Goal: Task Accomplishment & Management: Use online tool/utility

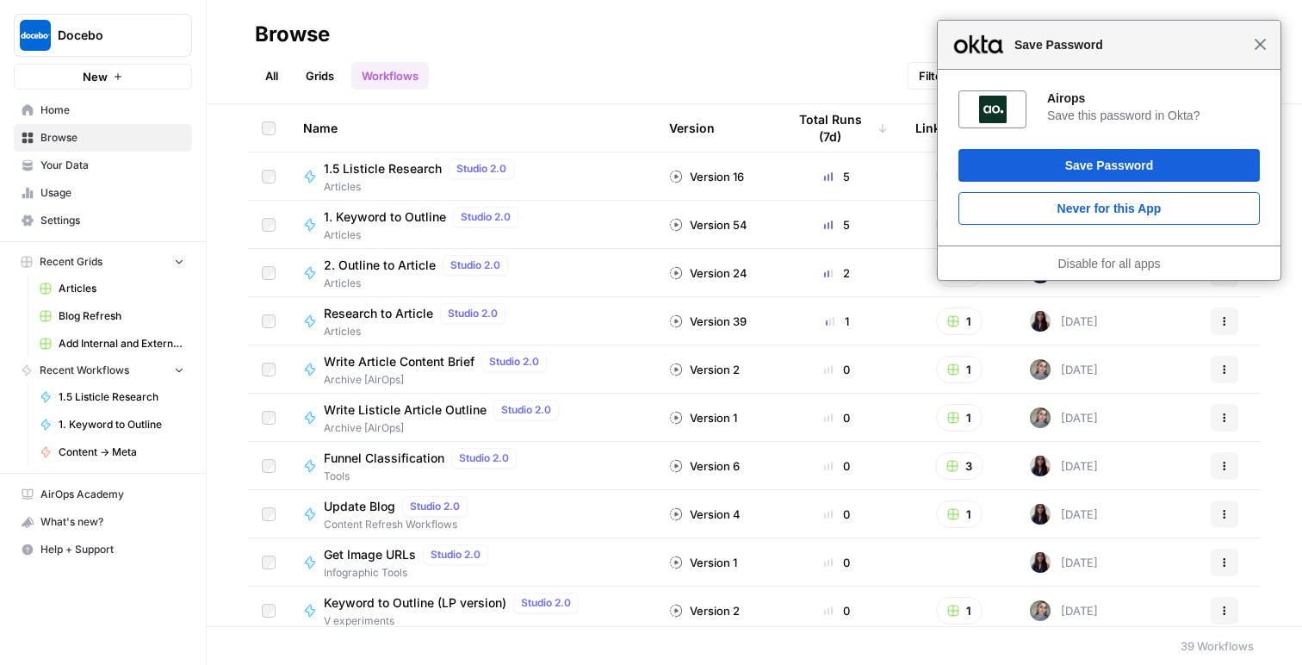
click at [1257, 50] on span "Close" at bounding box center [1260, 44] width 13 height 13
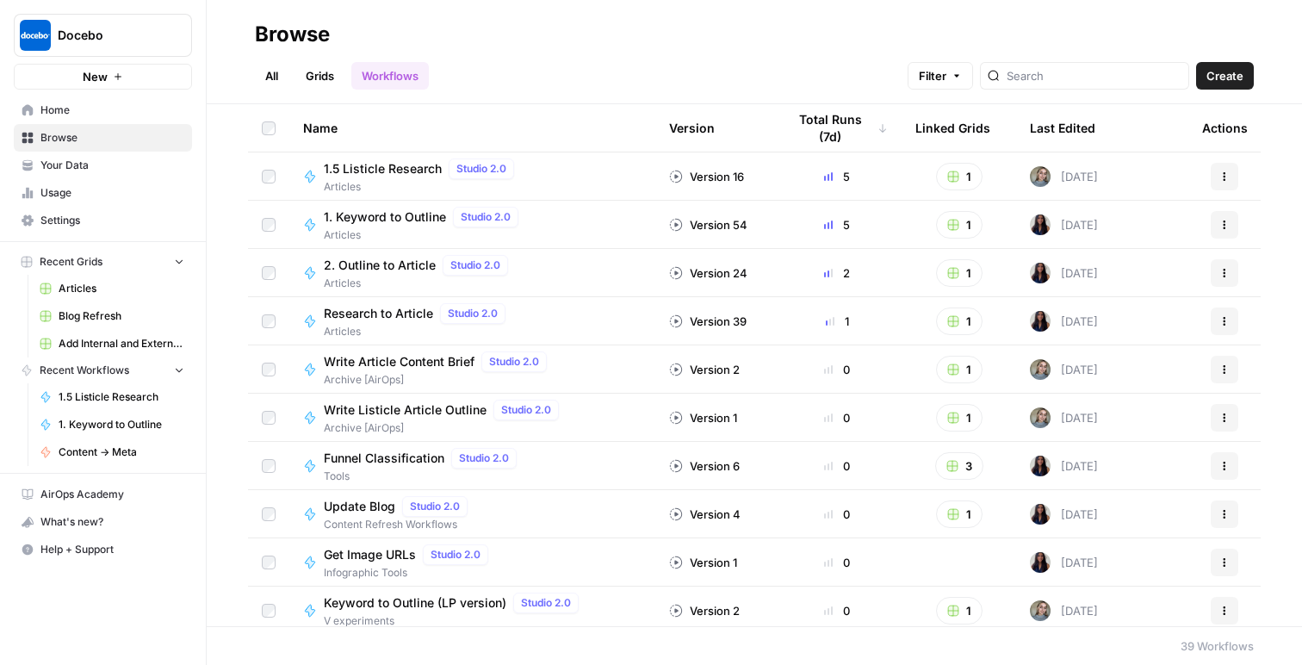
click at [315, 71] on link "Grids" at bounding box center [319, 76] width 49 height 28
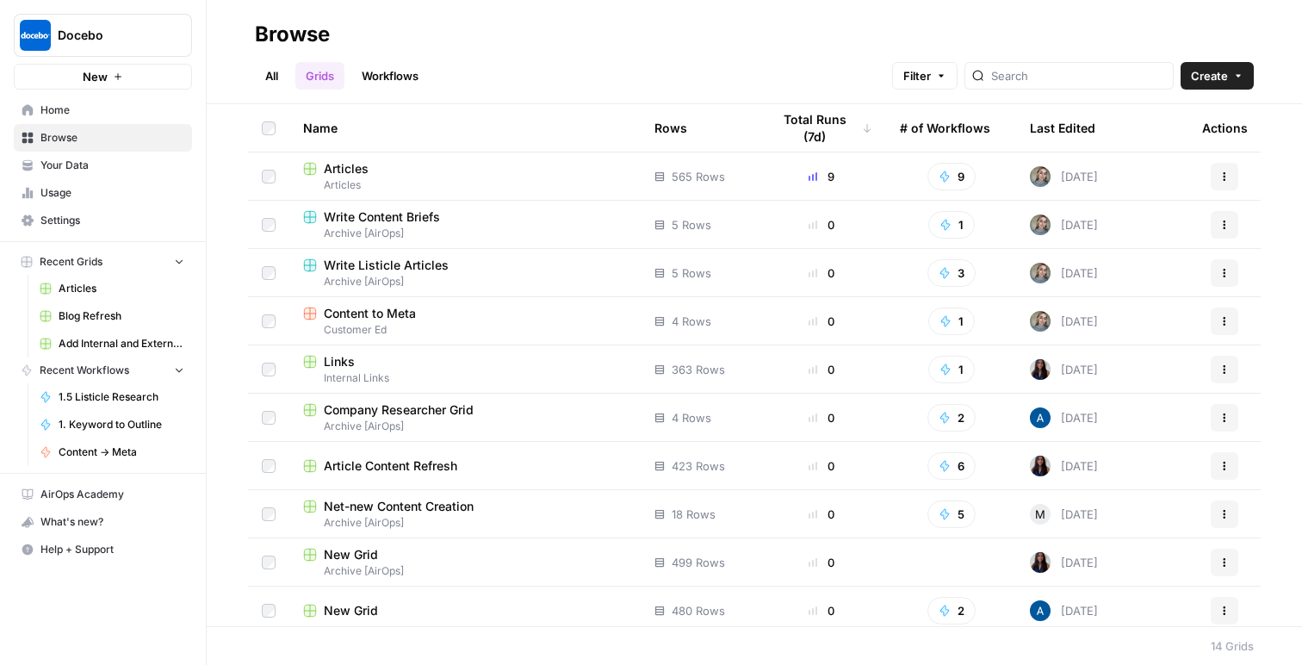
click at [394, 72] on link "Workflows" at bounding box center [389, 76] width 77 height 28
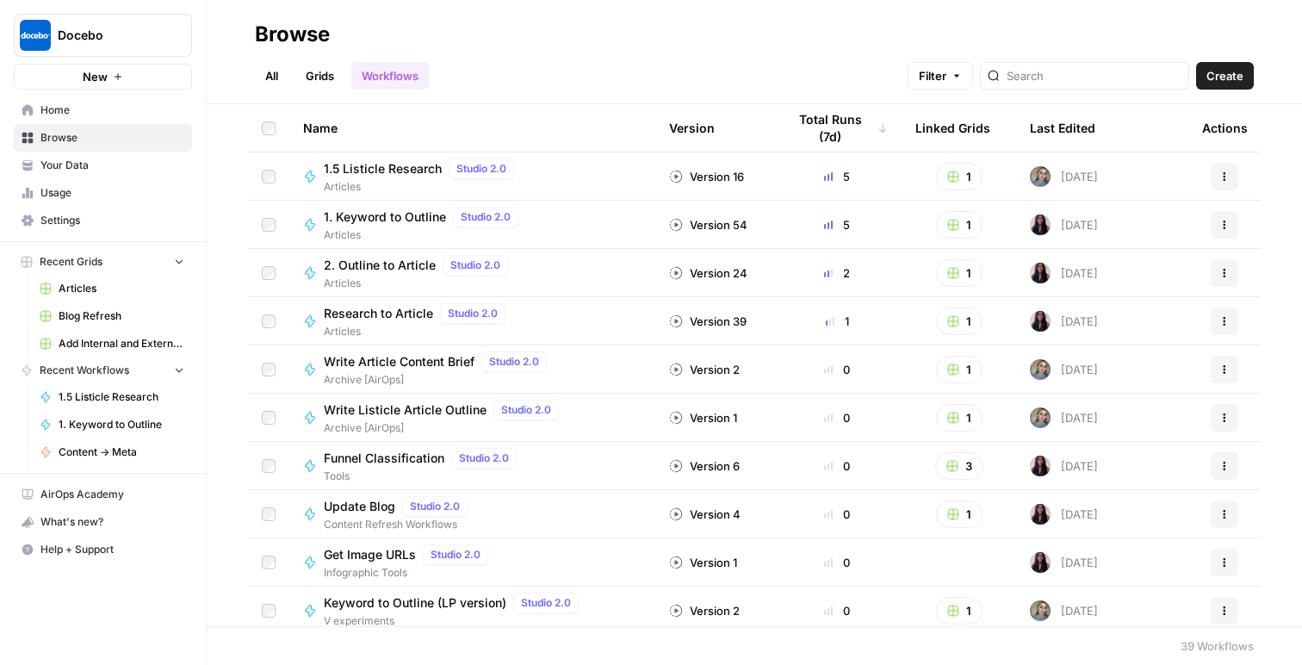
click at [269, 71] on link "All" at bounding box center [272, 76] width 34 height 28
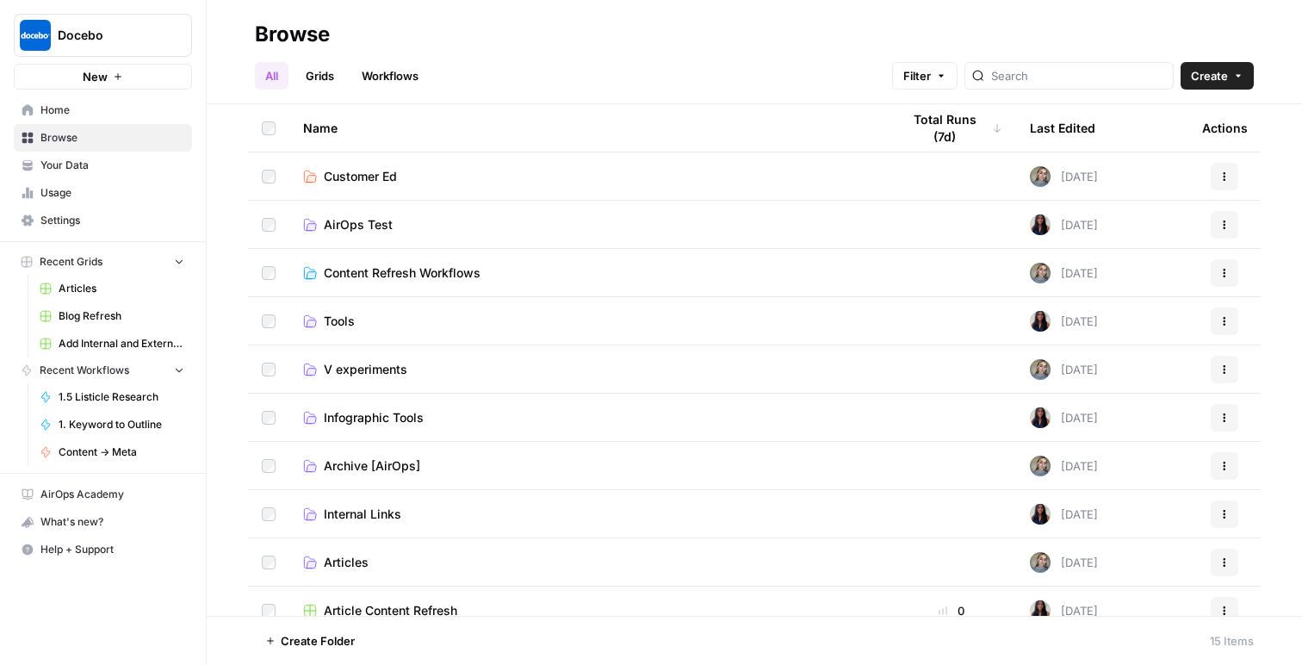
click at [383, 85] on link "Workflows" at bounding box center [389, 76] width 77 height 28
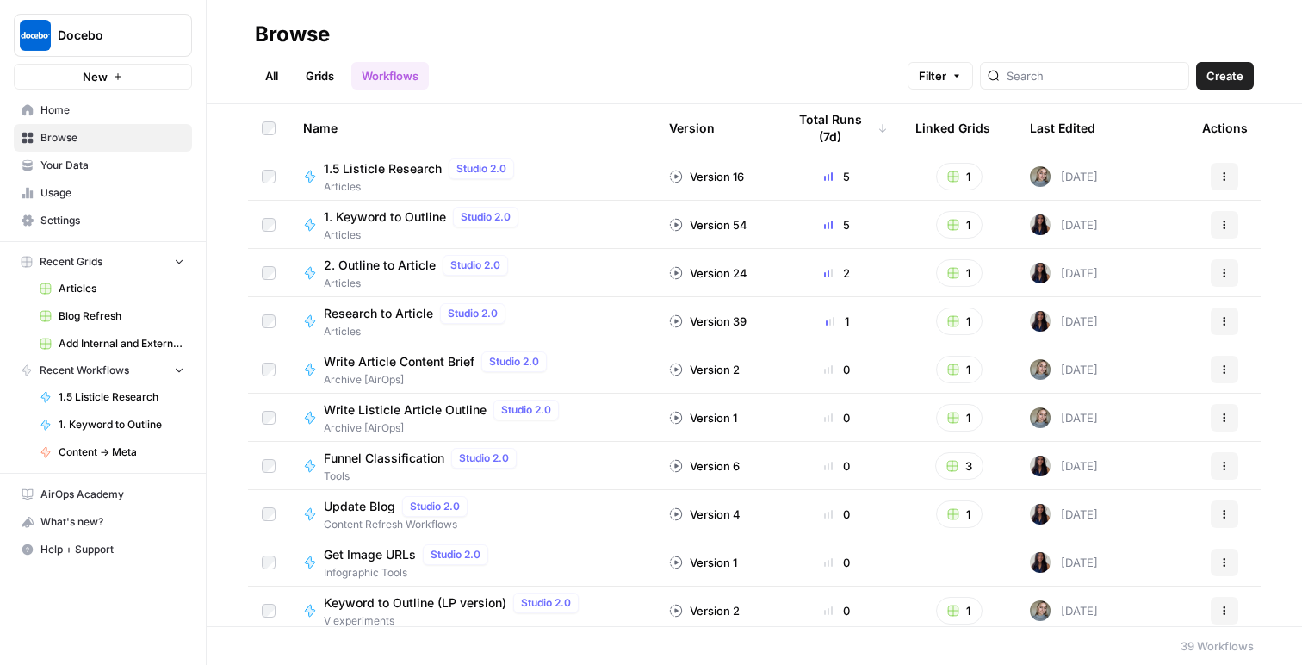
click at [314, 77] on link "Grids" at bounding box center [319, 76] width 49 height 28
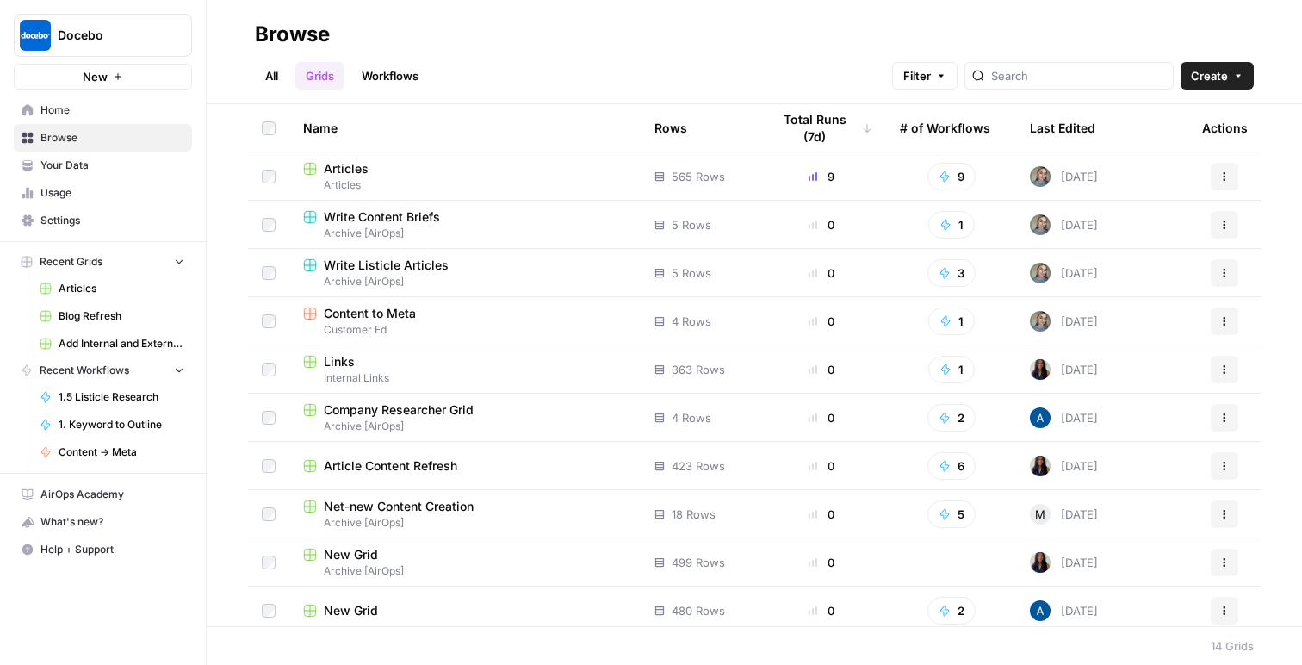
click at [339, 167] on span "Articles" at bounding box center [346, 168] width 45 height 17
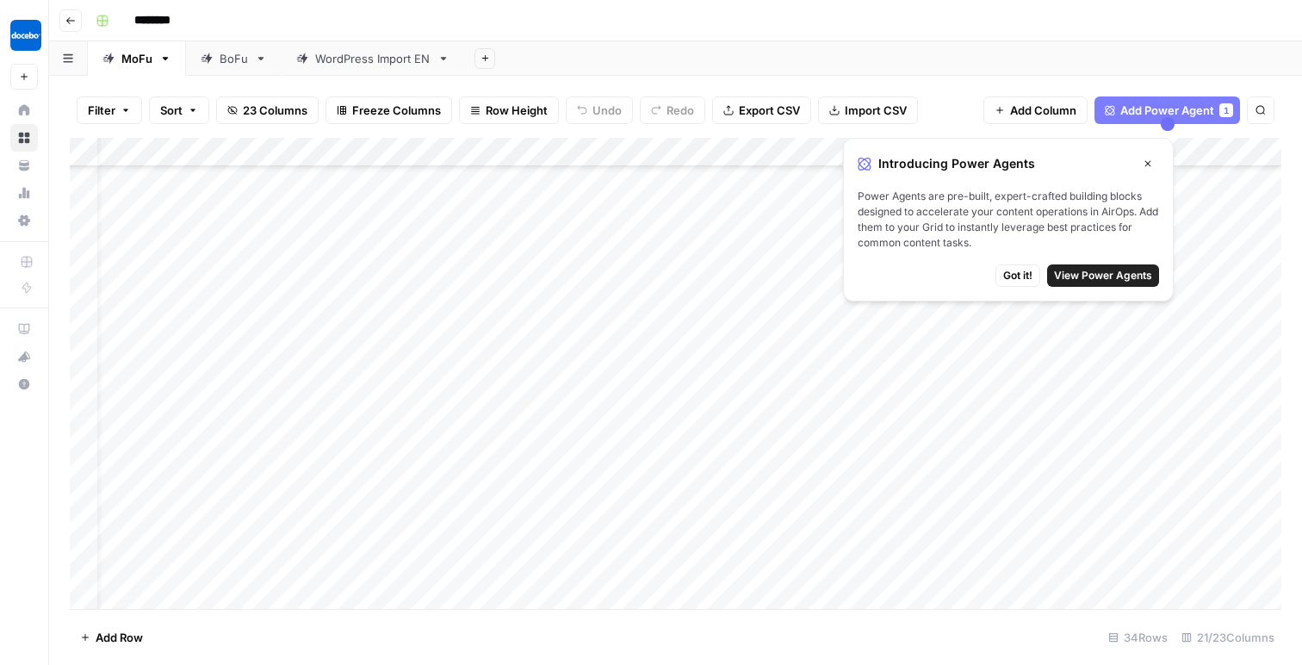
scroll to position [413, 55]
click at [1151, 155] on button "Close" at bounding box center [1147, 163] width 22 height 22
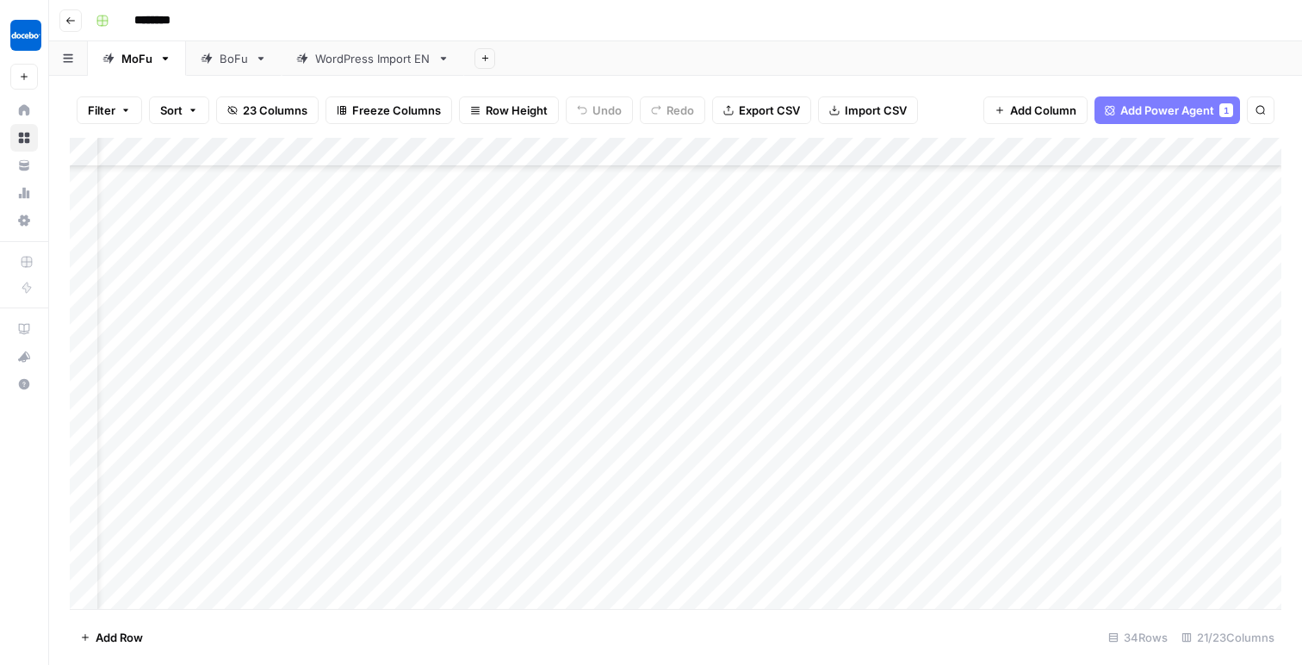
click at [796, 293] on div "Add Column" at bounding box center [675, 373] width 1211 height 471
click at [913, 293] on div "Add Column" at bounding box center [675, 373] width 1211 height 471
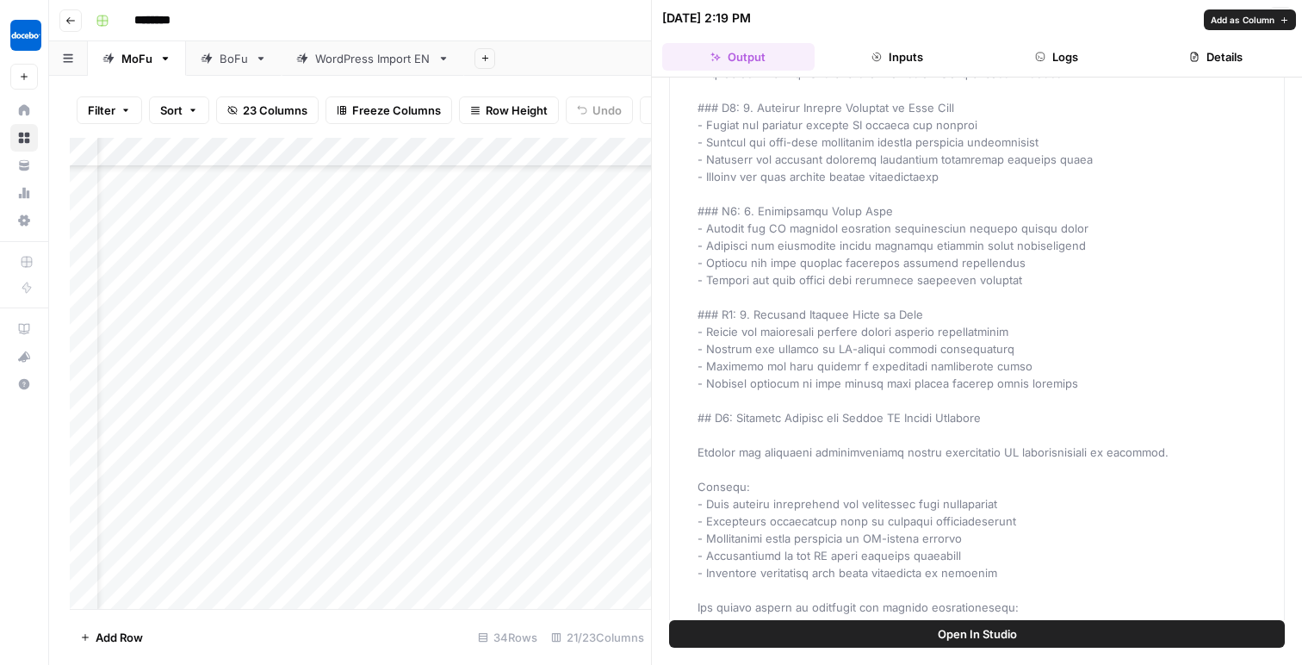
scroll to position [1789, 0]
click at [594, 264] on div "Add Column" at bounding box center [360, 373] width 581 height 471
click at [1275, 20] on icon "button" at bounding box center [1280, 18] width 10 height 10
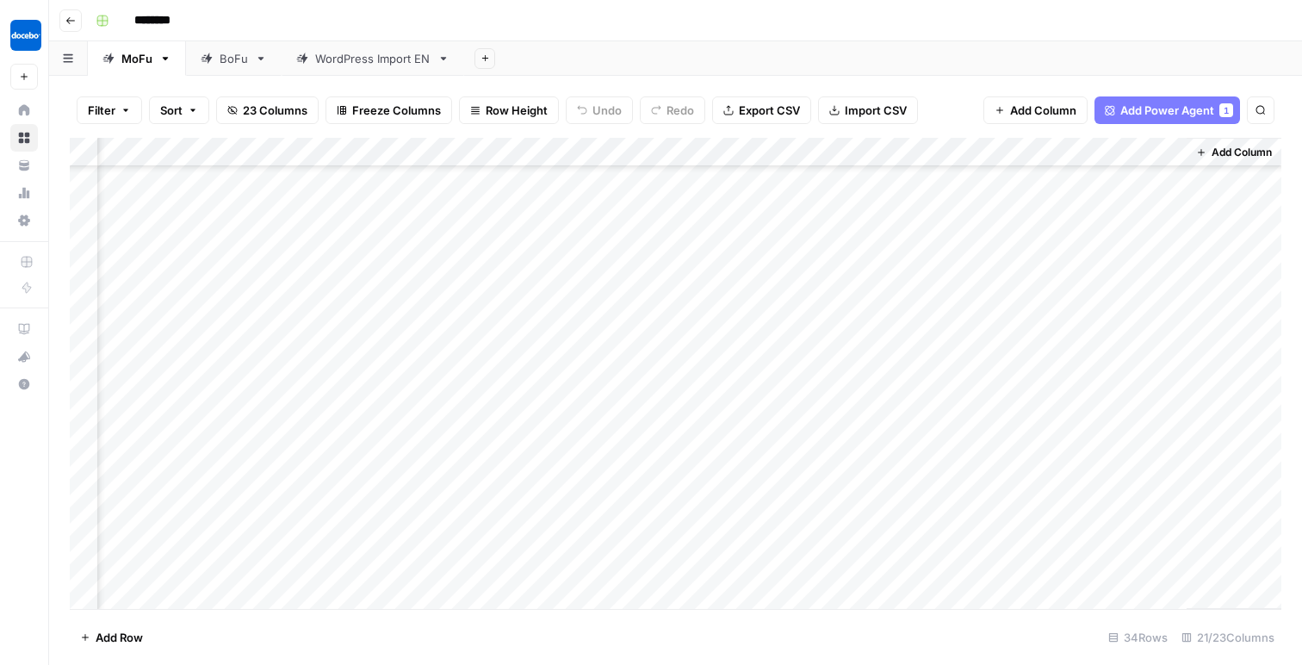
scroll to position [404, 2594]
click at [1023, 269] on div "Add Column" at bounding box center [675, 373] width 1211 height 471
click at [1120, 273] on div "Add Column" at bounding box center [675, 373] width 1211 height 471
click at [1176, 347] on div "Add Column" at bounding box center [675, 373] width 1211 height 471
click at [1167, 276] on div "Add Column" at bounding box center [675, 373] width 1211 height 471
